Goal: Communication & Community: Connect with others

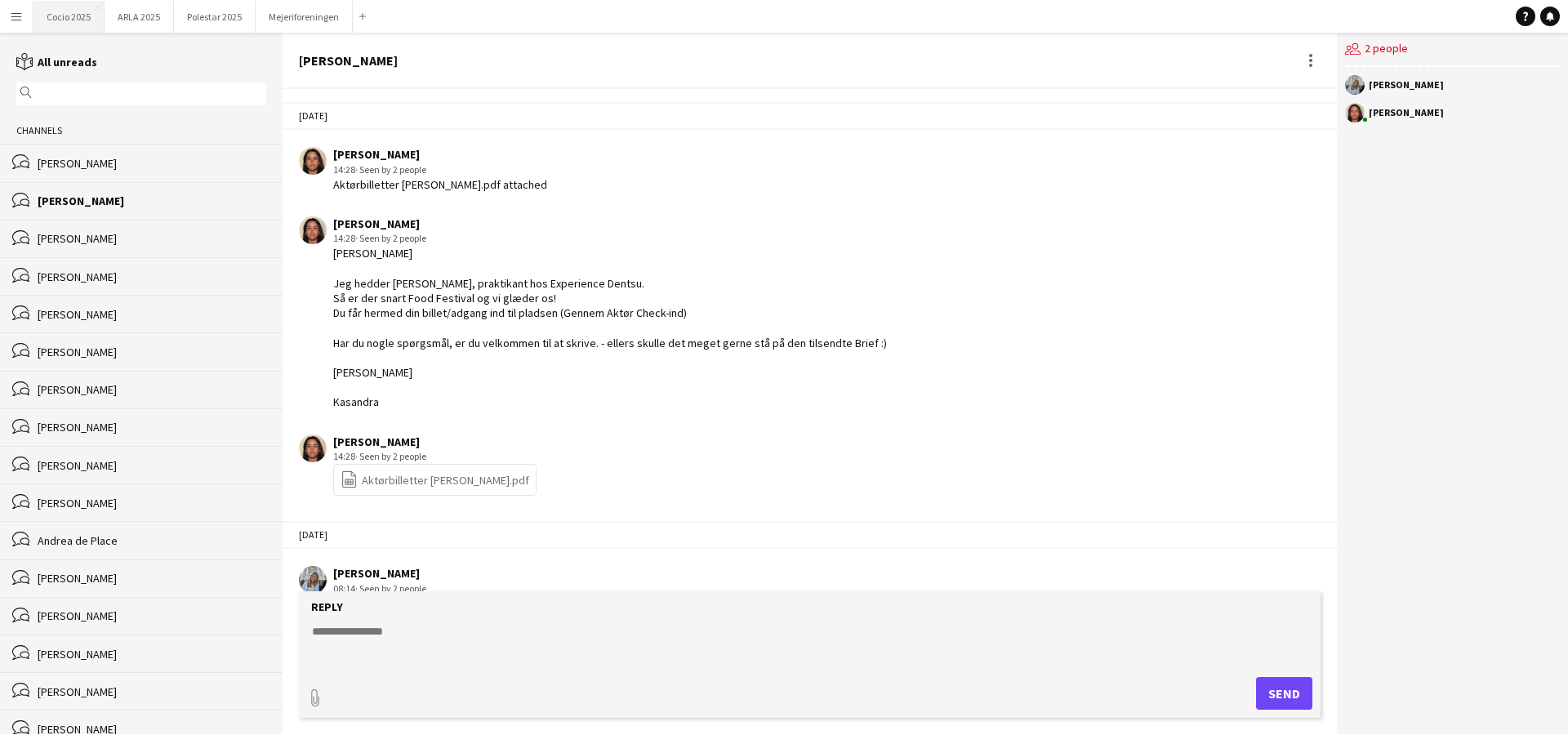
scroll to position [69, 0]
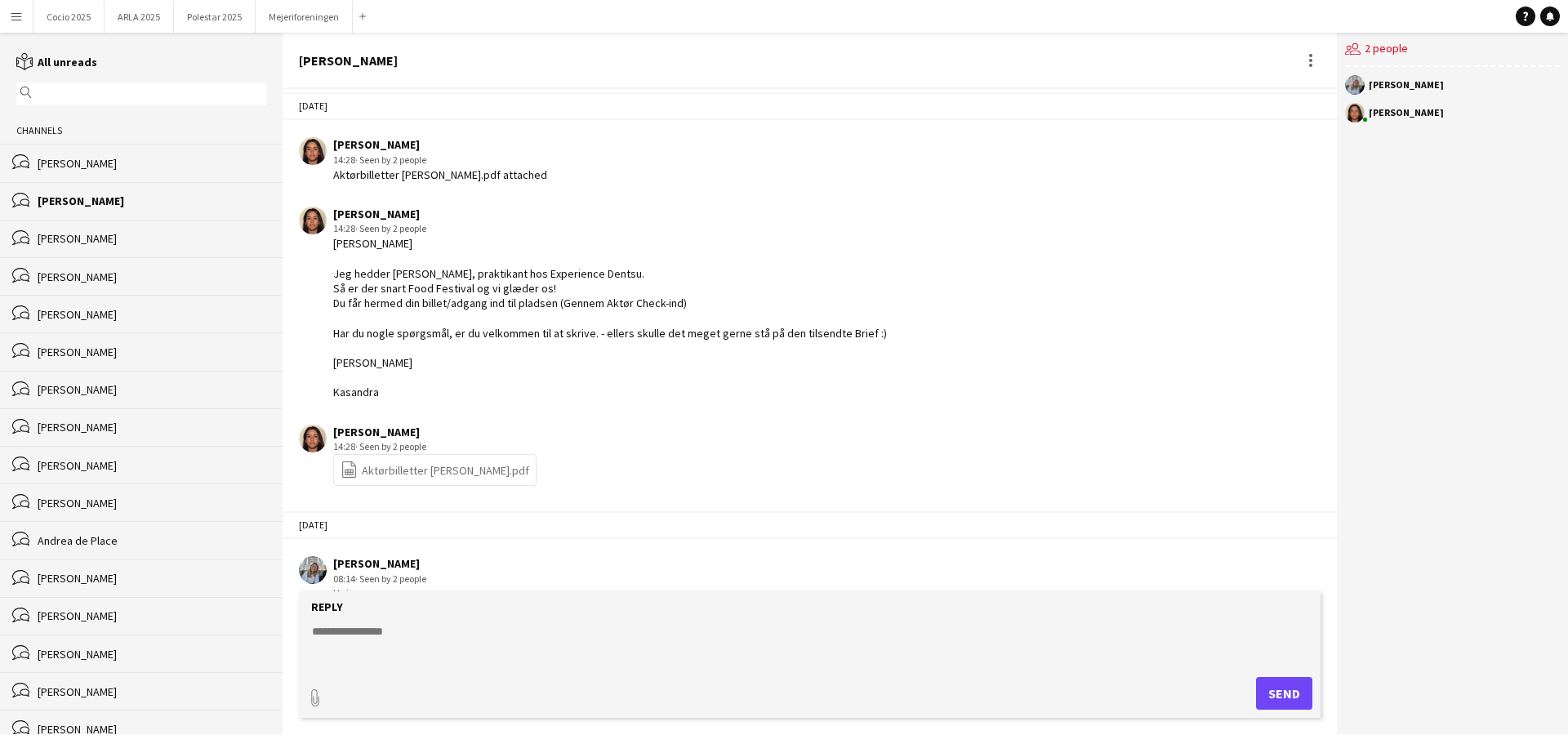
scroll to position [69, 0]
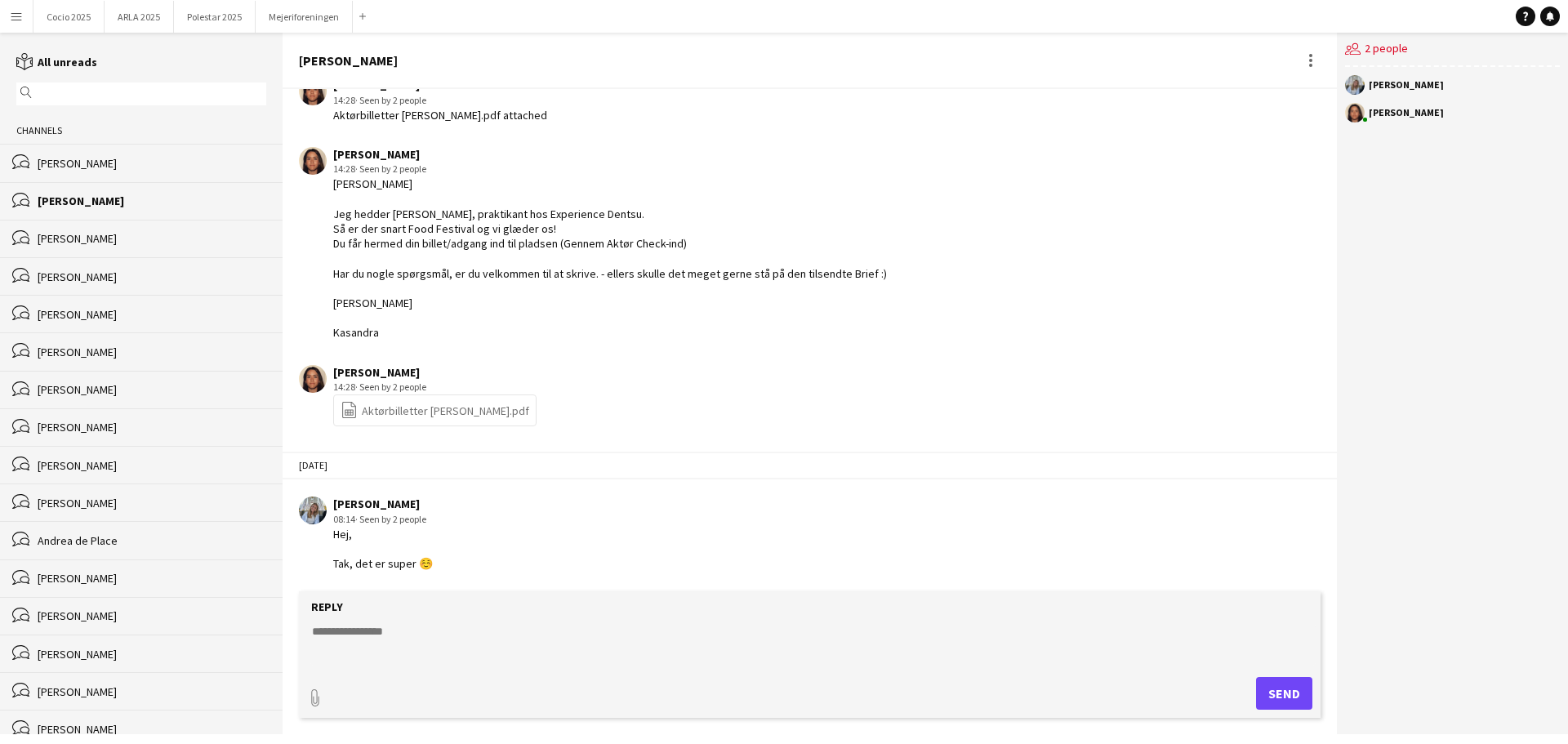
click at [95, 164] on div "[PERSON_NAME]" at bounding box center [152, 164] width 229 height 15
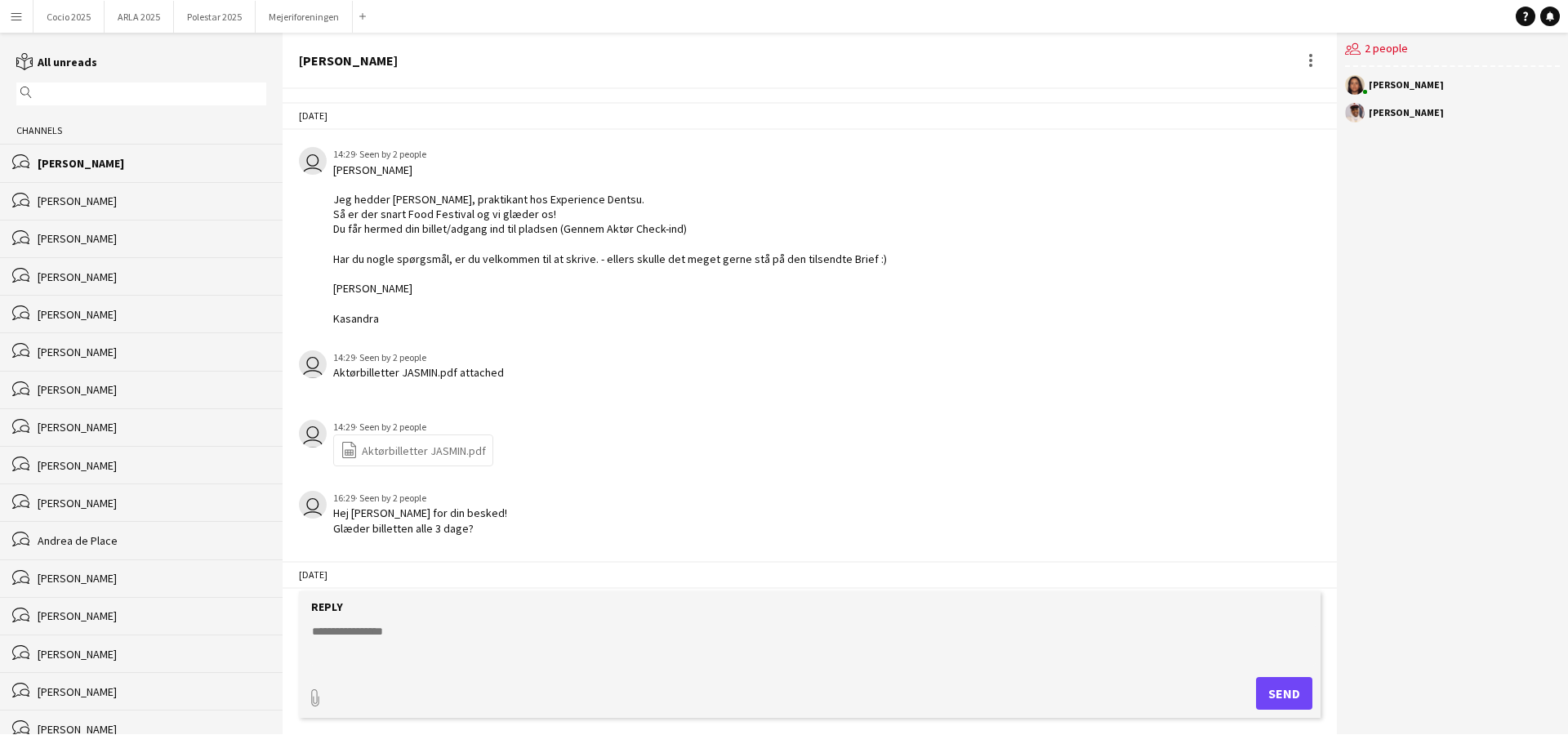
scroll to position [79, 0]
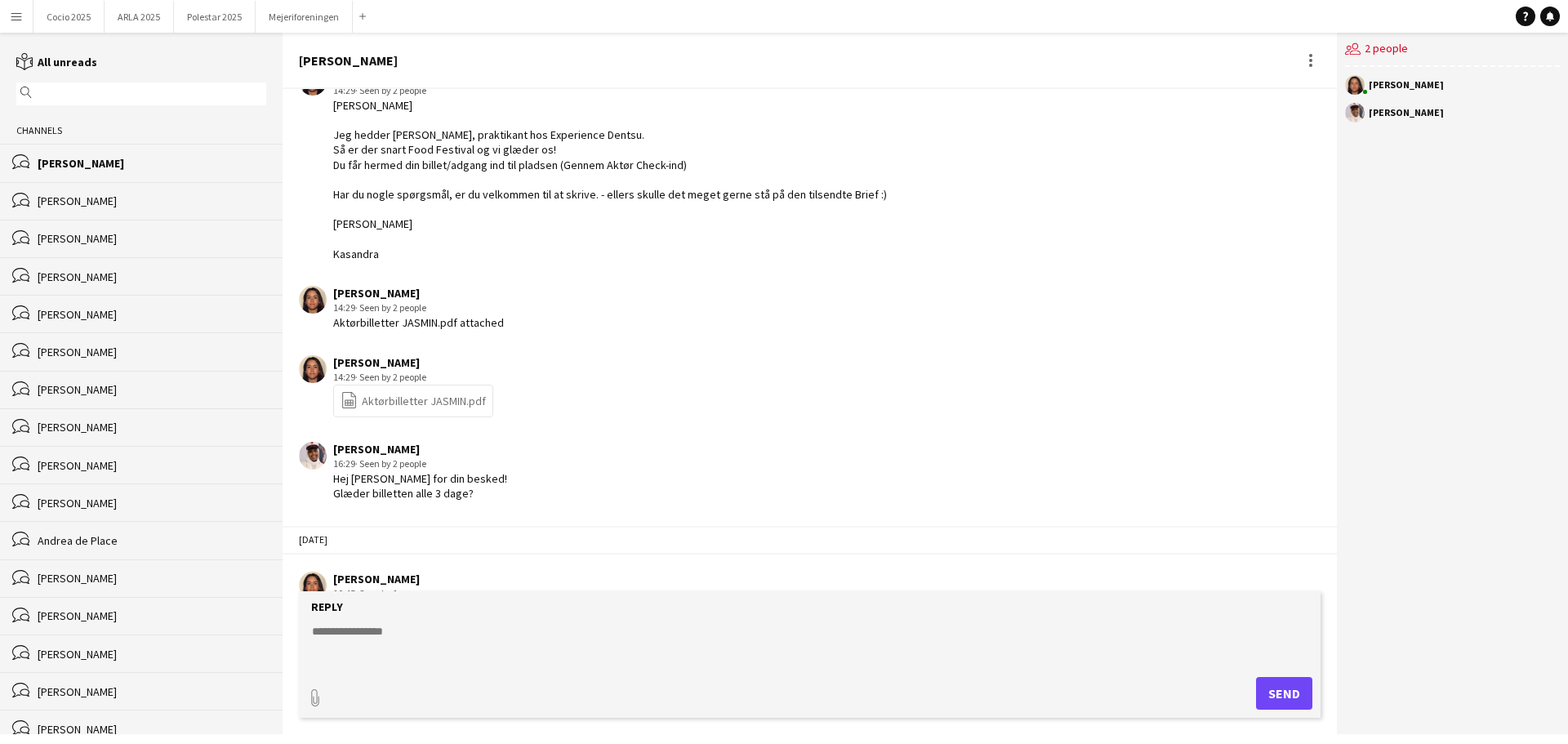
click at [75, 207] on div "[PERSON_NAME]" at bounding box center [152, 201] width 229 height 15
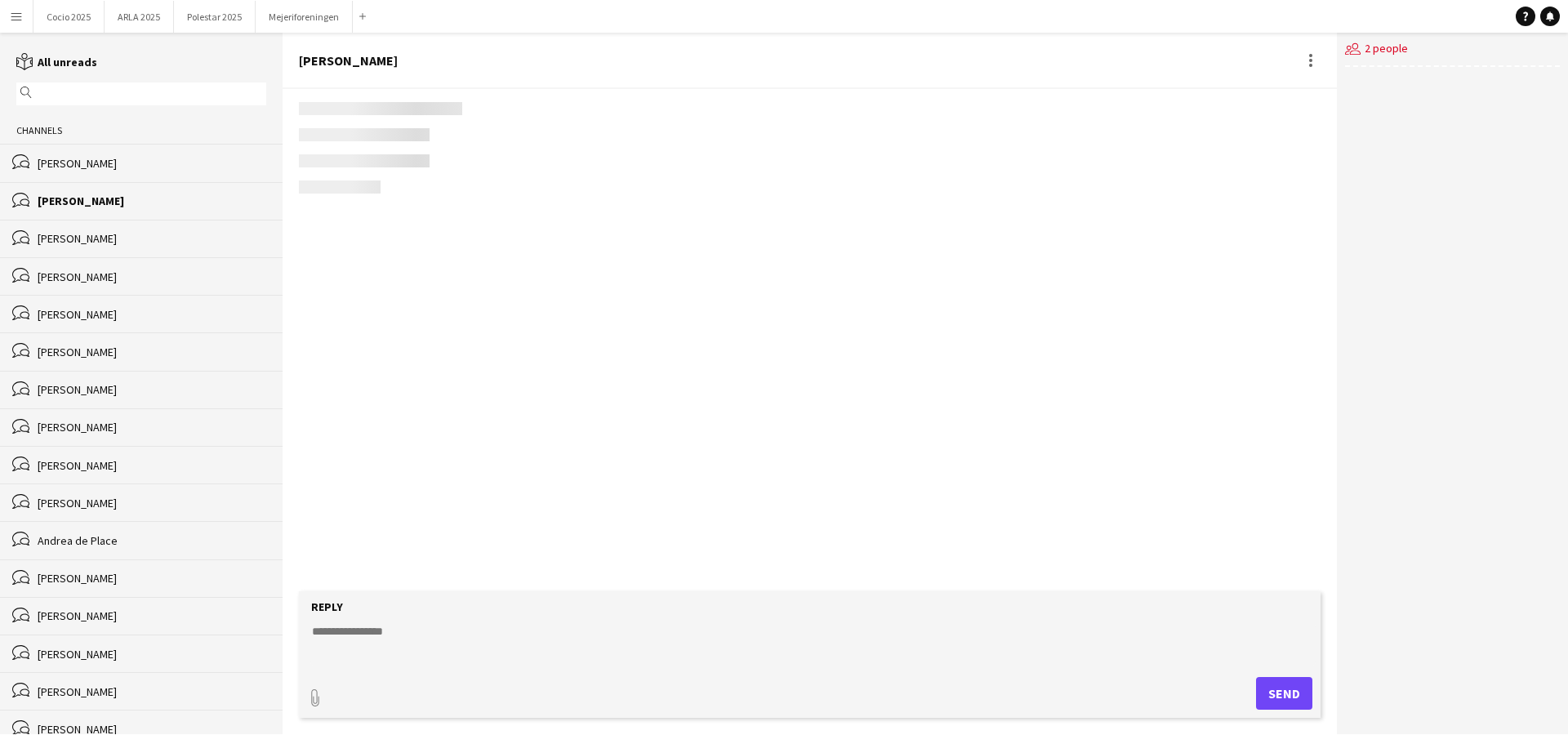
scroll to position [69, 0]
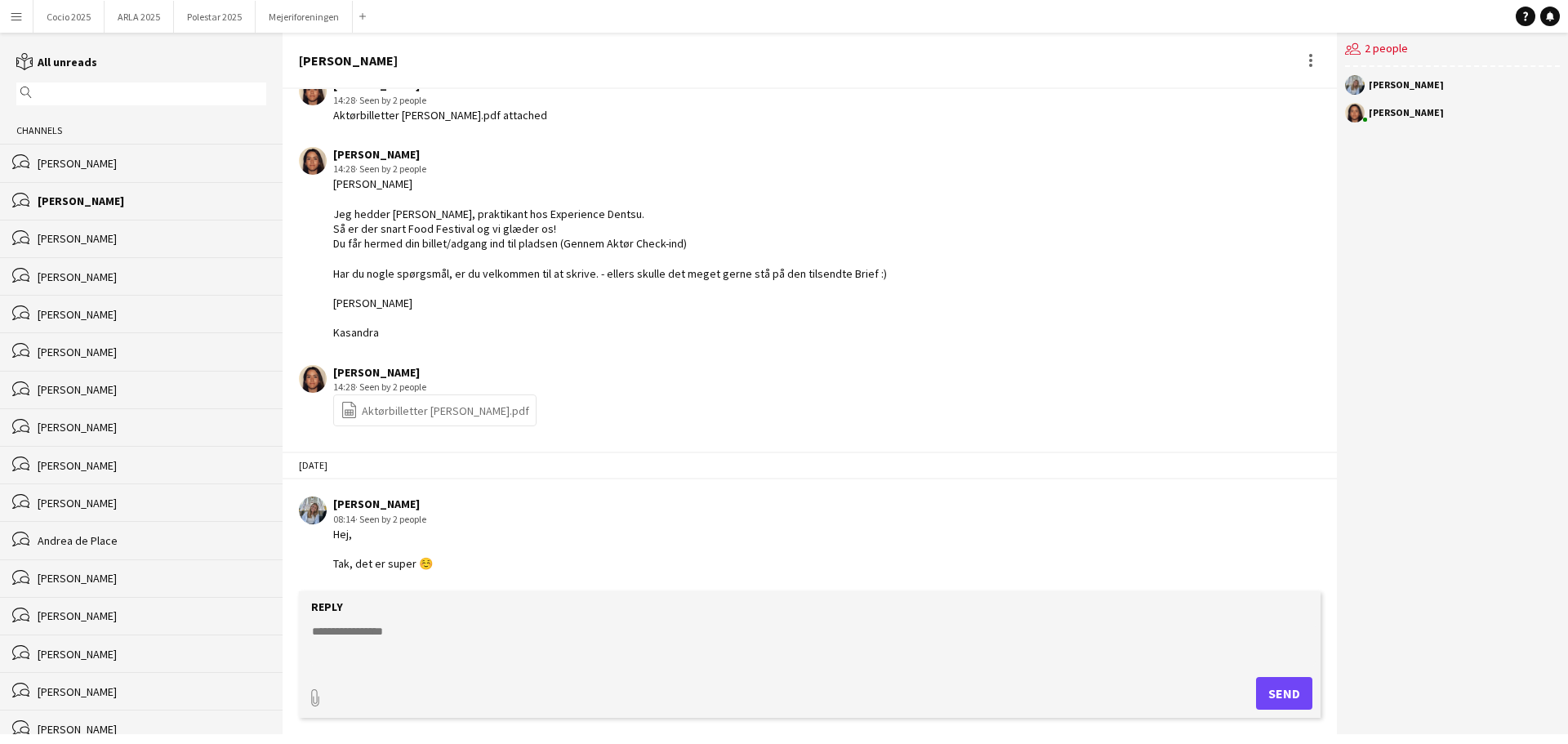
click at [63, 232] on div "[PERSON_NAME]" at bounding box center [152, 238] width 229 height 15
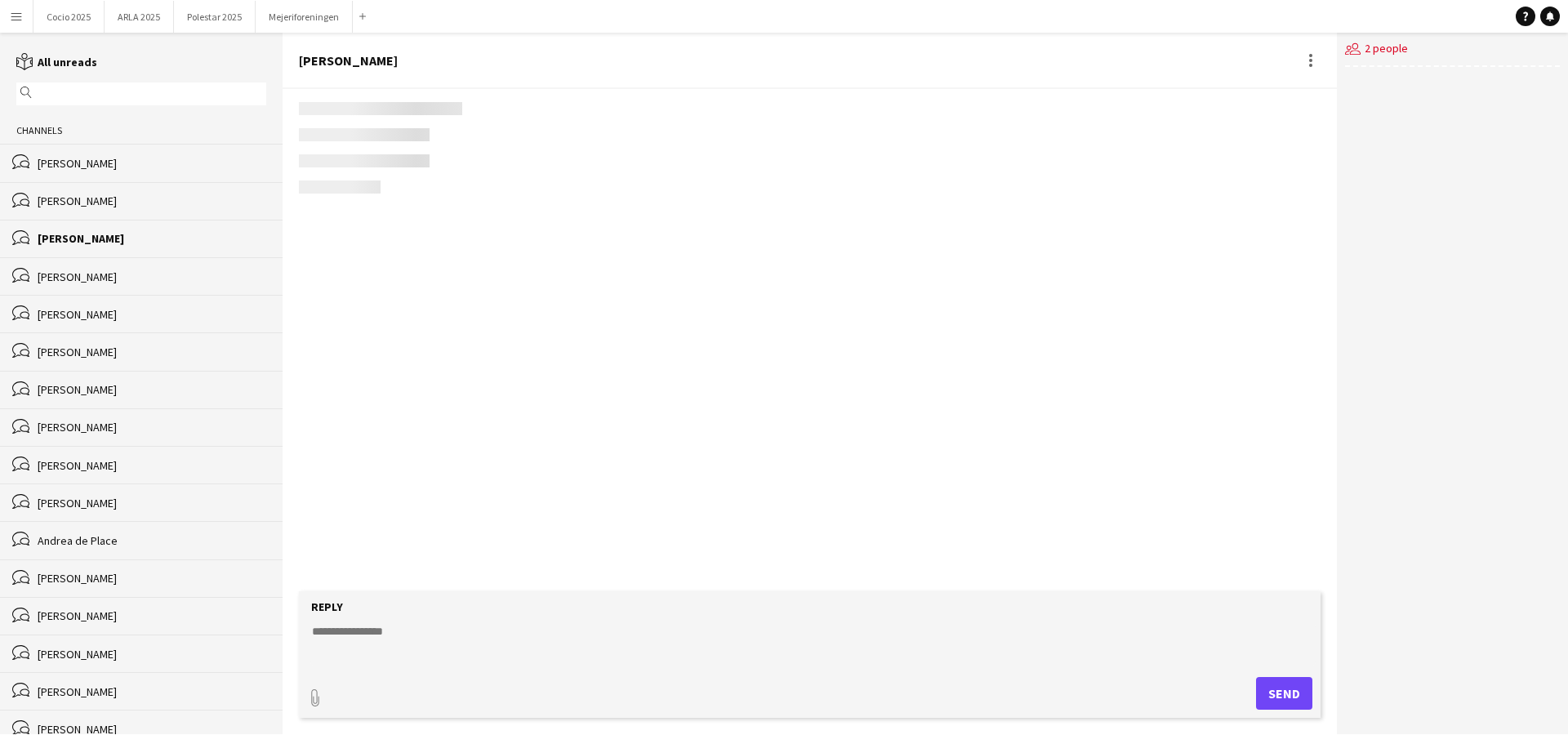
scroll to position [9, 0]
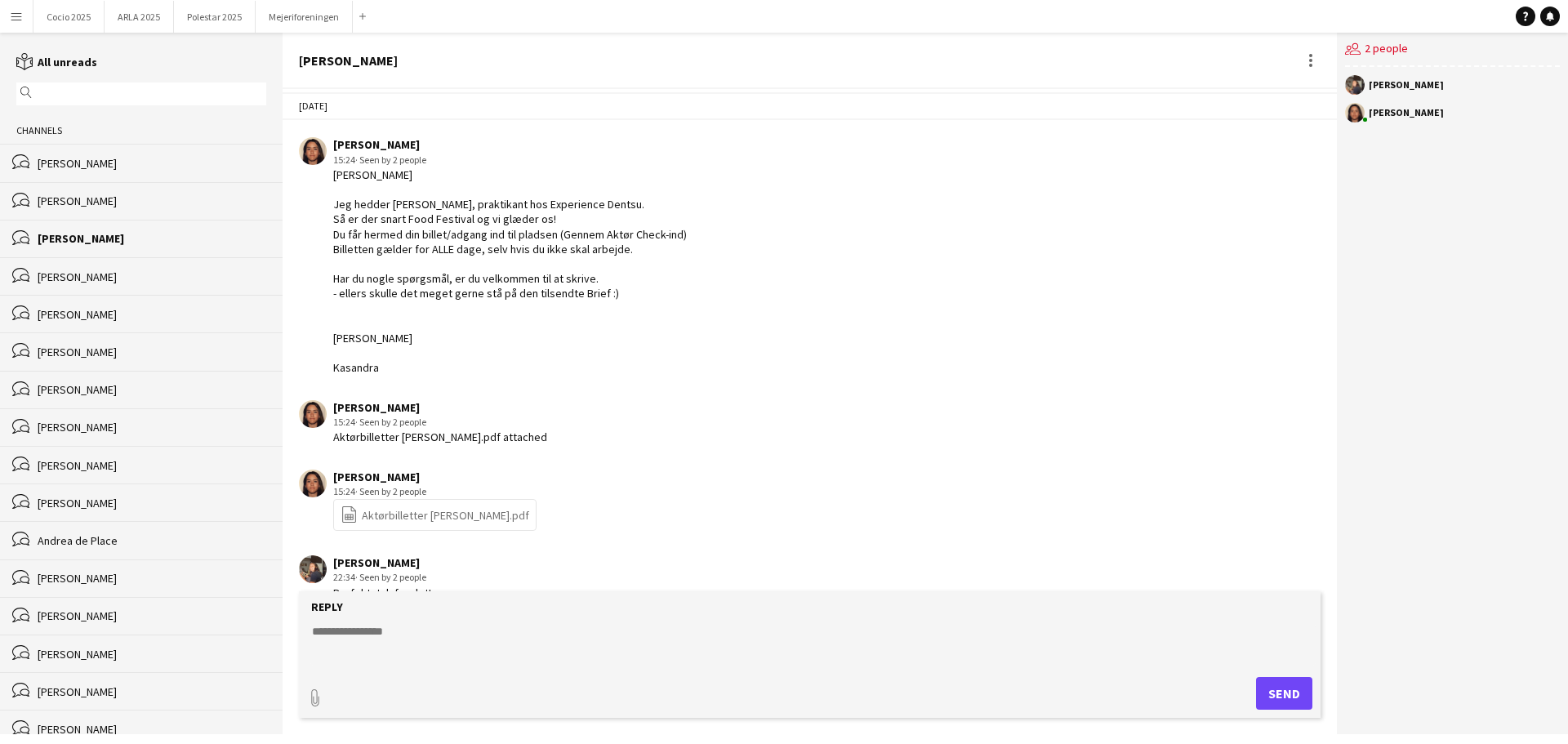
click at [45, 279] on div "[PERSON_NAME]" at bounding box center [152, 277] width 229 height 15
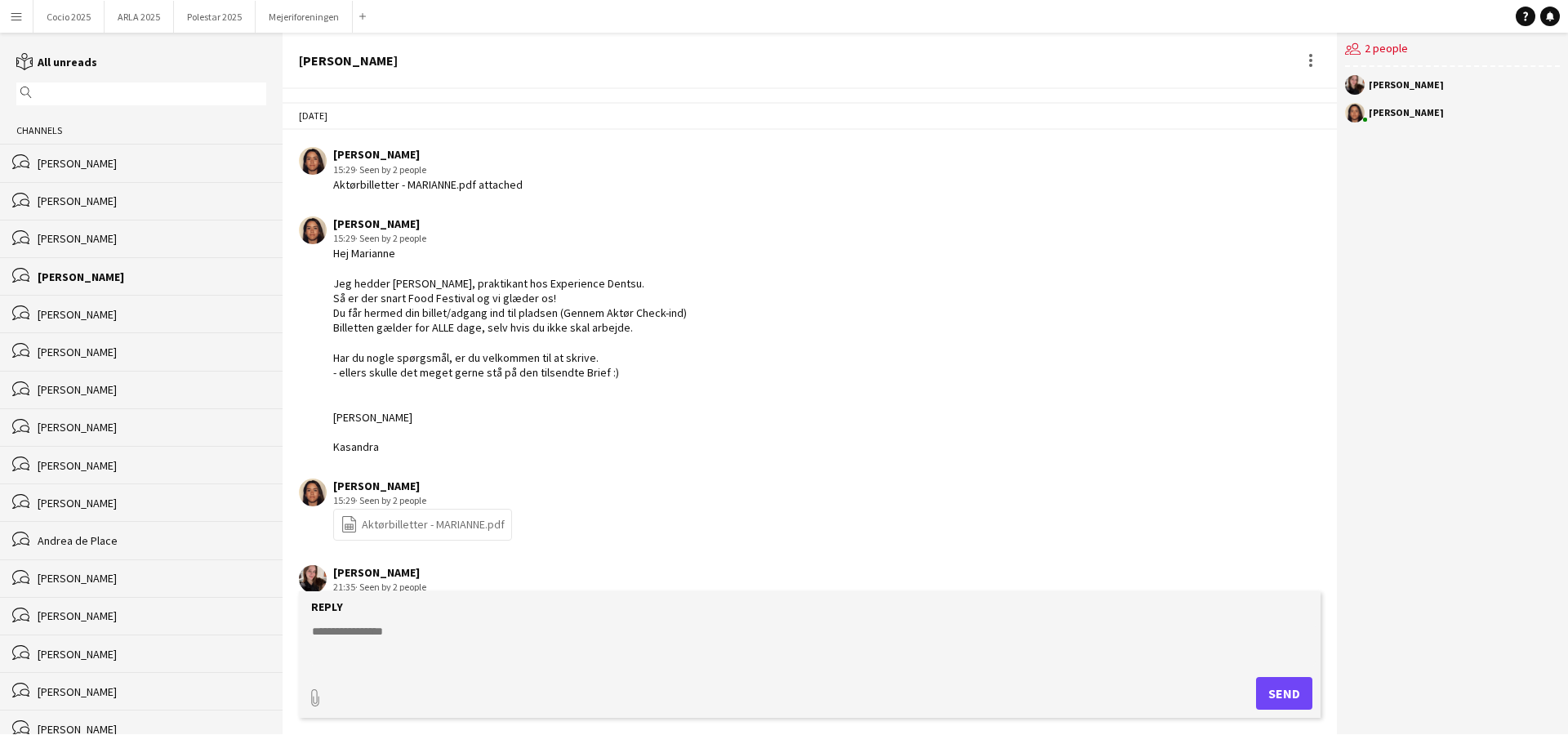
click at [63, 309] on div "[PERSON_NAME]" at bounding box center [152, 315] width 229 height 15
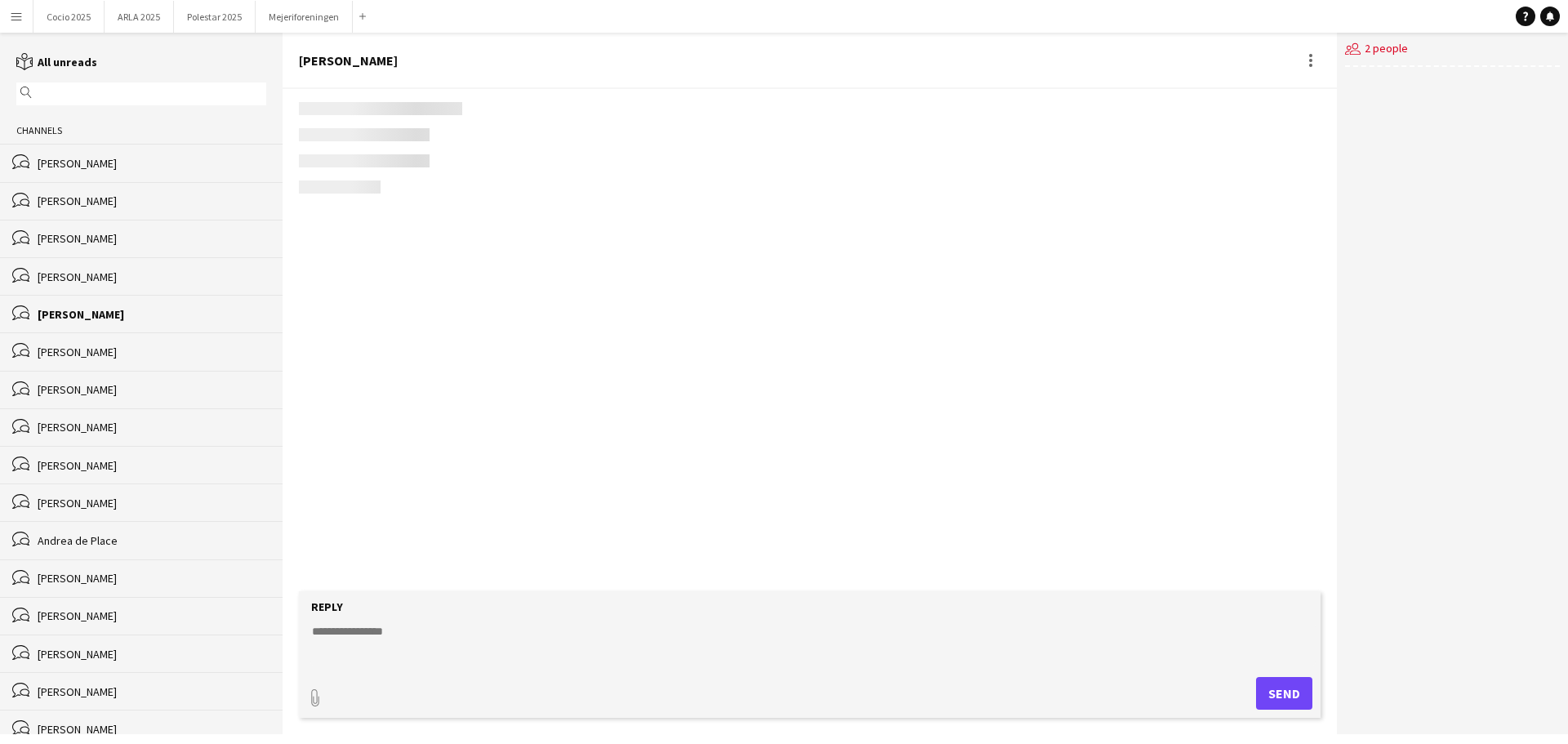
scroll to position [88, 0]
